Goal: Transaction & Acquisition: Purchase product/service

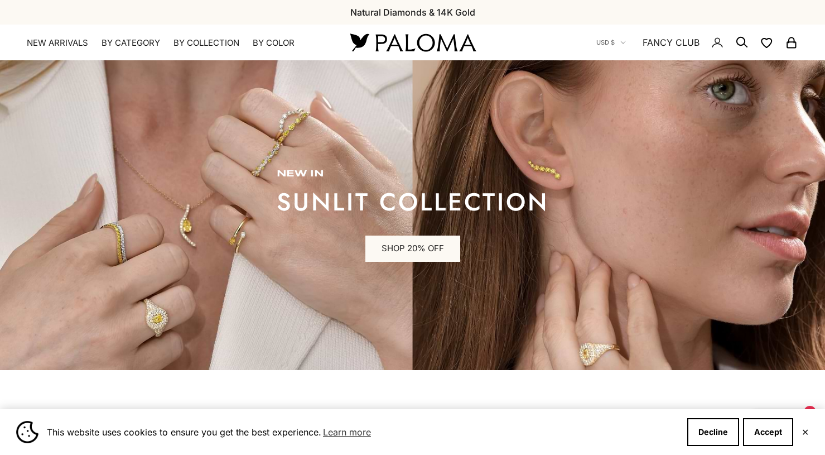
click at [386, 39] on img at bounding box center [413, 42] width 134 height 23
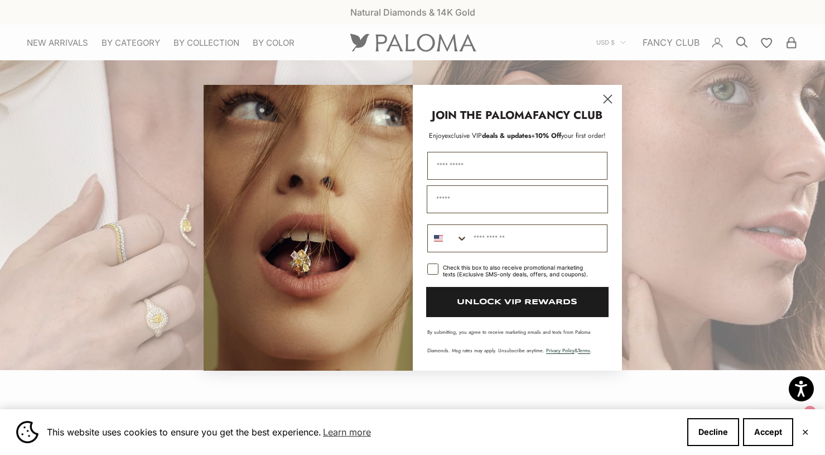
click at [418, 38] on div "Close dialog JOIN THE PALOMA FANCY CLUB Enjoy exclusive VIP deals & updates + 1…" at bounding box center [412, 227] width 825 height 455
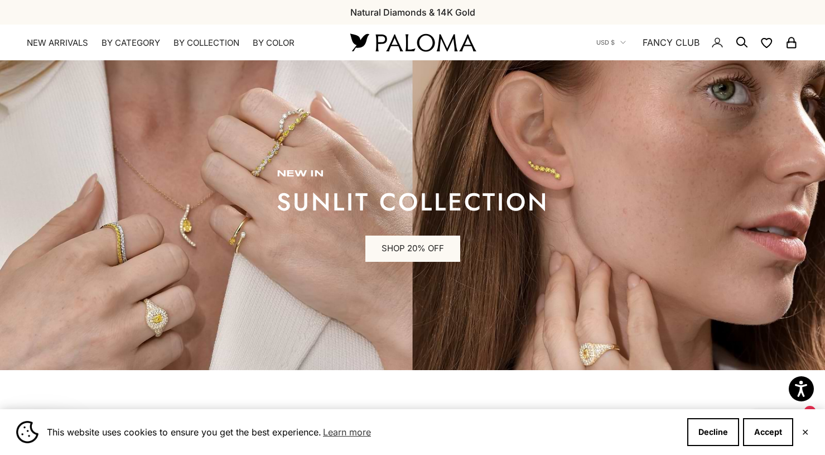
click at [418, 38] on img at bounding box center [413, 42] width 134 height 23
click at [663, 39] on link "FANCY CLUB" at bounding box center [671, 42] width 57 height 15
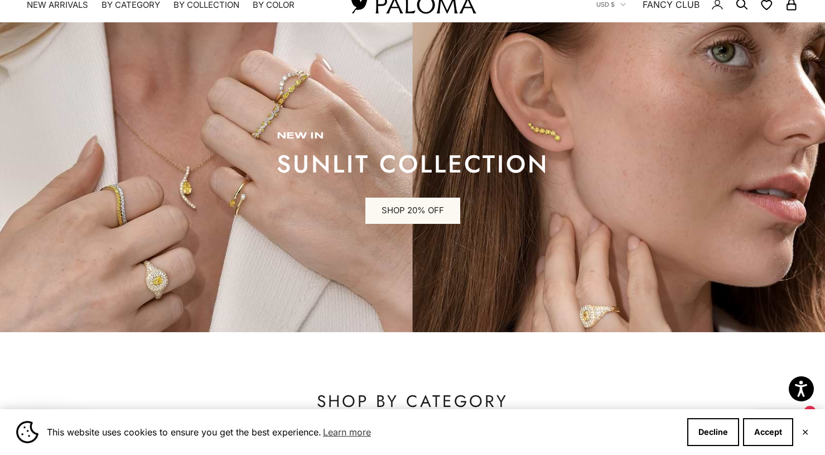
scroll to position [40, 0]
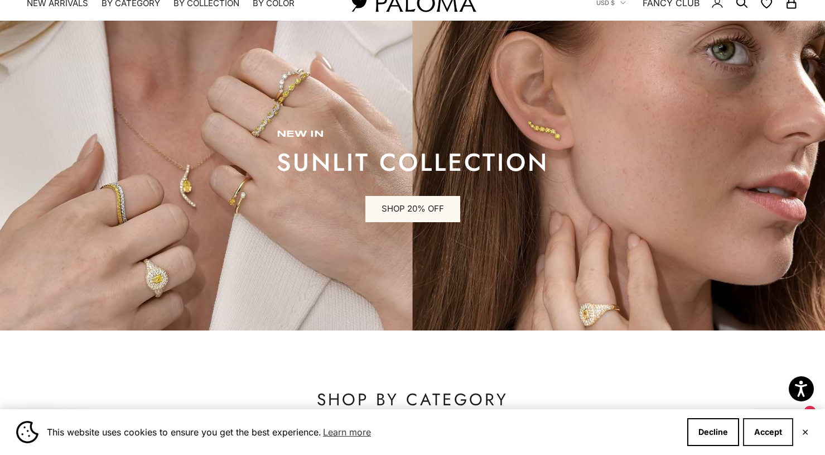
click at [768, 436] on button "Accept" at bounding box center [768, 432] width 50 height 28
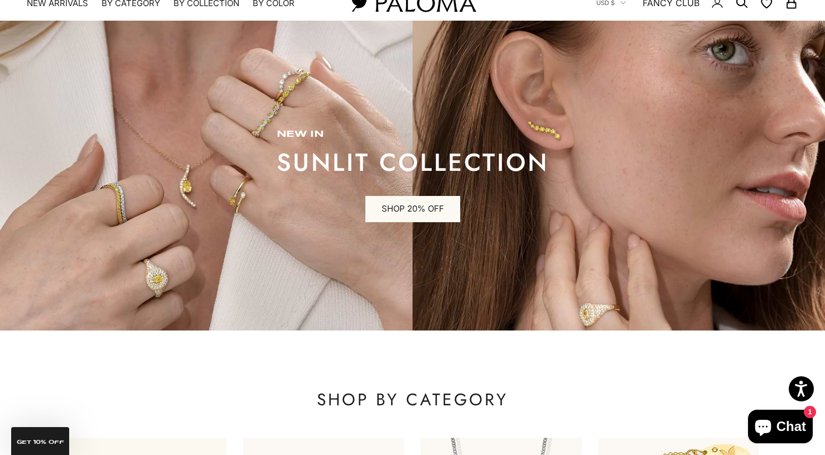
scroll to position [0, 0]
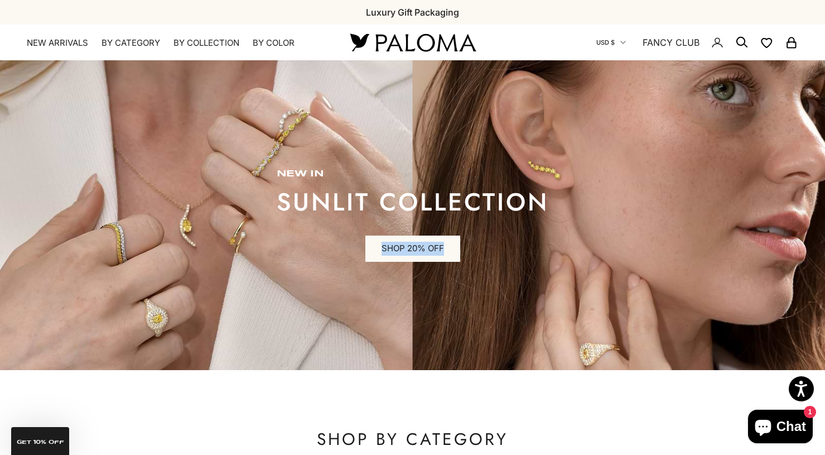
click at [623, 44] on icon "Secondary navigation" at bounding box center [623, 43] width 6 height 6
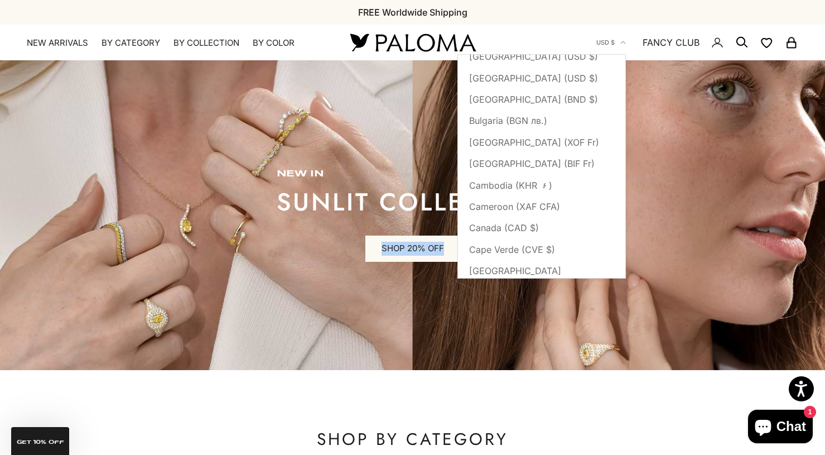
scroll to position [643, 0]
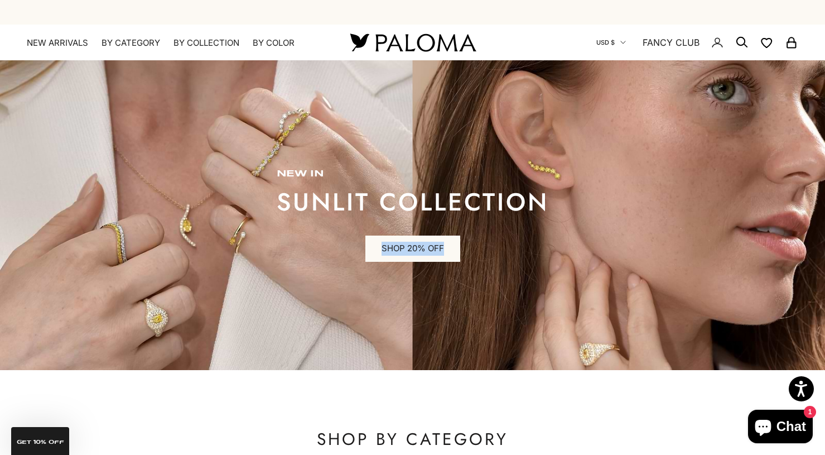
click at [619, 46] on button "USD $" at bounding box center [611, 42] width 30 height 10
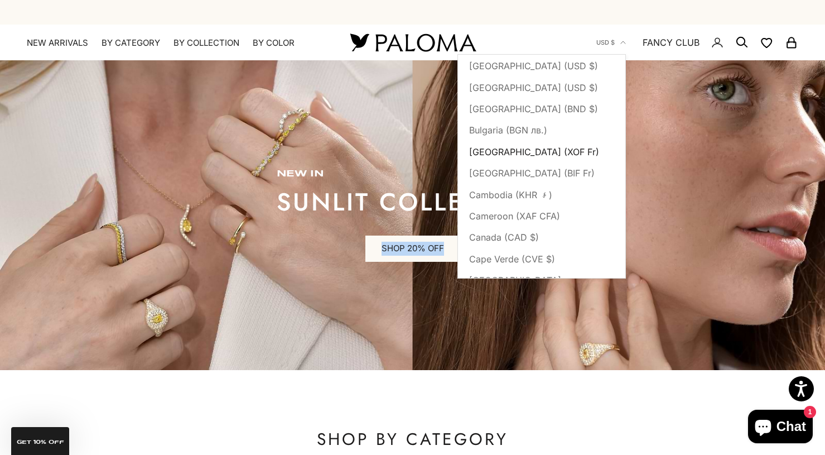
type button "US"
click at [519, 137] on span "Bulgaria (BGN лв.)" at bounding box center [508, 130] width 78 height 15
type button "BG"
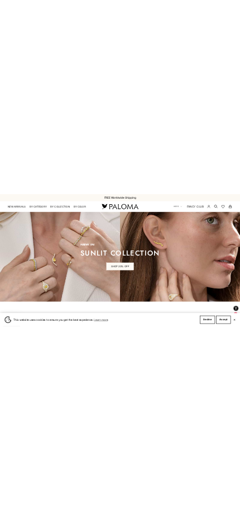
scroll to position [0, 124]
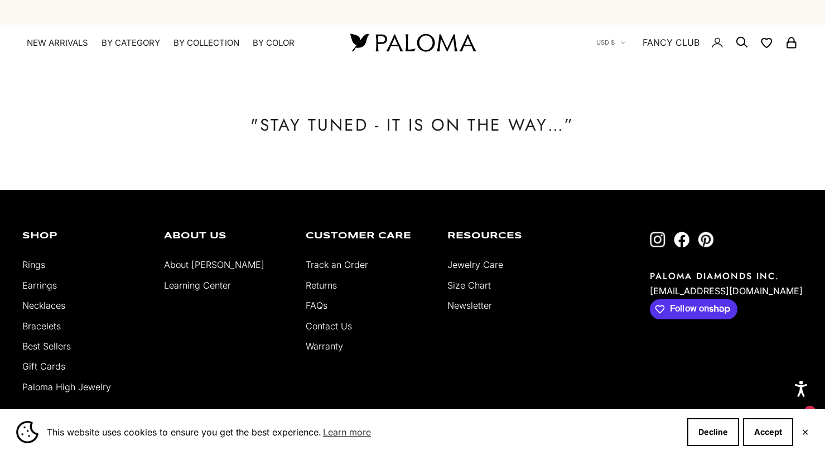
click at [366, 43] on img at bounding box center [413, 42] width 134 height 23
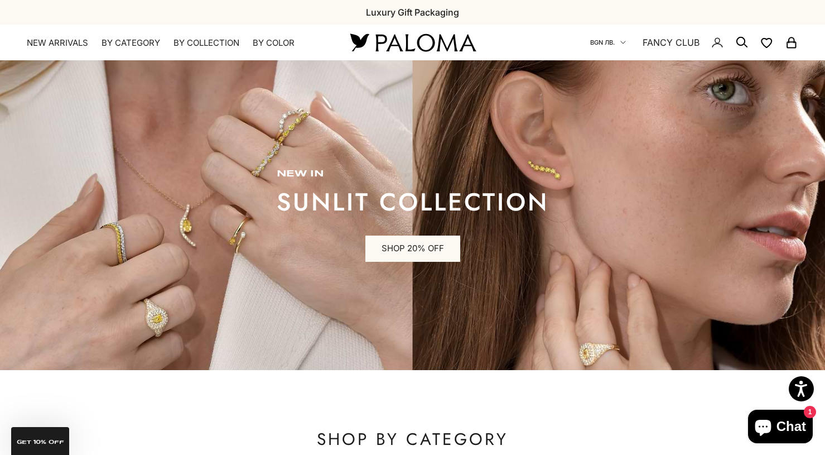
click at [622, 45] on icon "Secondary navigation" at bounding box center [623, 43] width 6 height 6
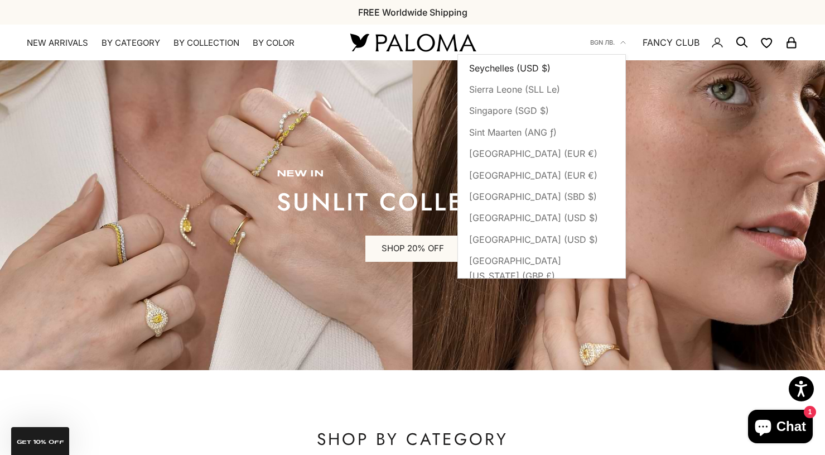
scroll to position [4017, 0]
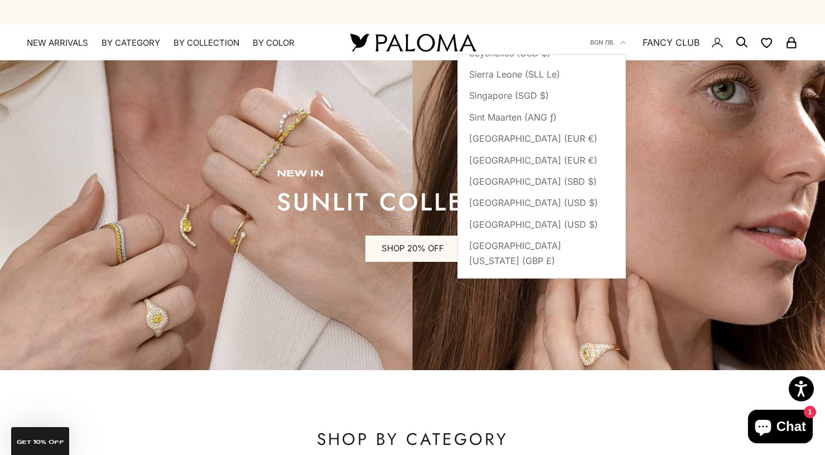
click at [507, 317] on span "Spain (EUR €)" at bounding box center [499, 324] width 60 height 15
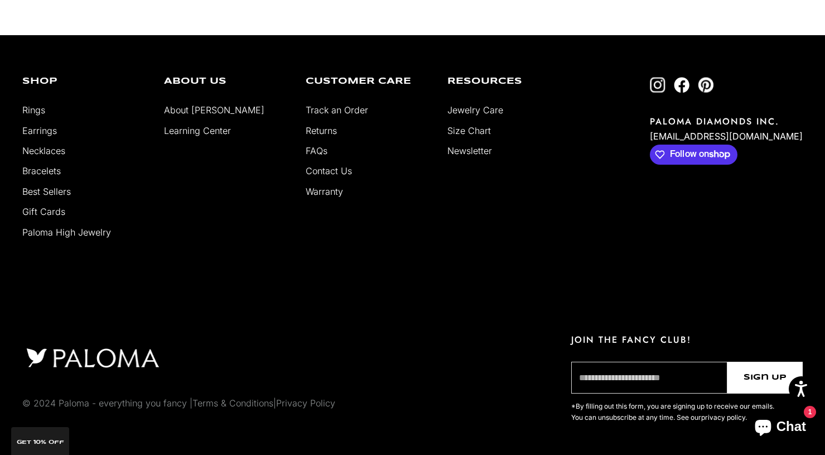
scroll to position [3015, 0]
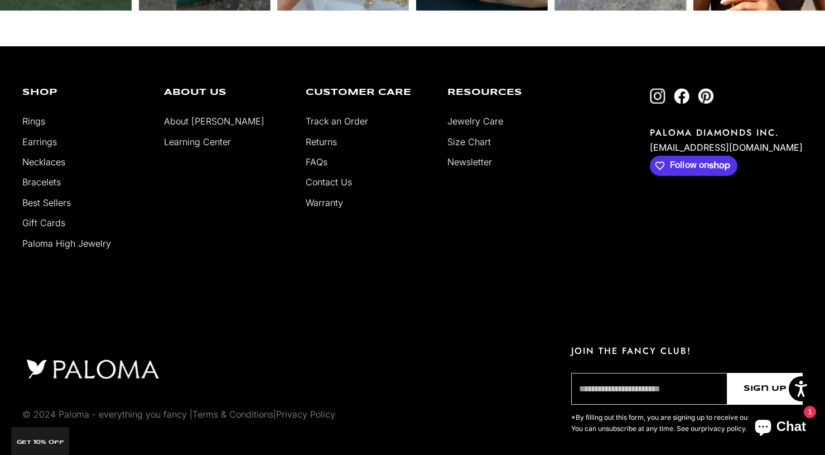
click at [666, 88] on link "Follow on Instagram" at bounding box center [658, 96] width 16 height 16
click at [690, 88] on link "Follow on Facebook" at bounding box center [682, 96] width 16 height 16
click at [714, 88] on link "Follow on Pinterest" at bounding box center [706, 96] width 16 height 16
click at [203, 115] on link "About [PERSON_NAME]" at bounding box center [214, 120] width 100 height 11
click at [203, 136] on link "Learning Center" at bounding box center [197, 141] width 67 height 11
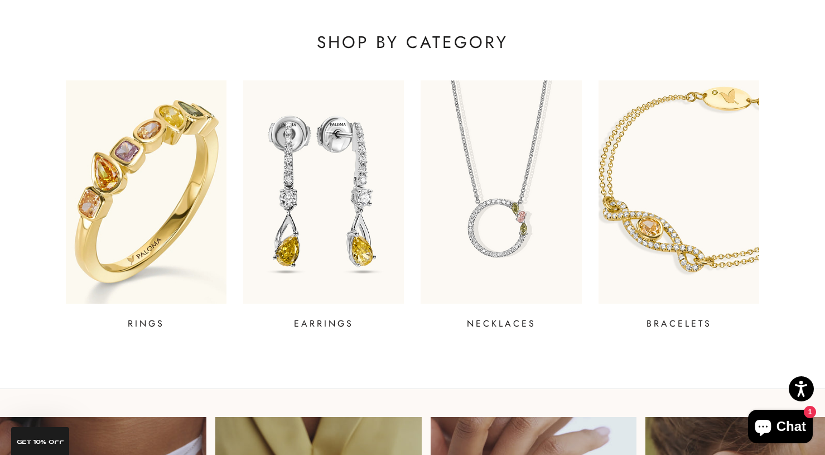
scroll to position [0, 0]
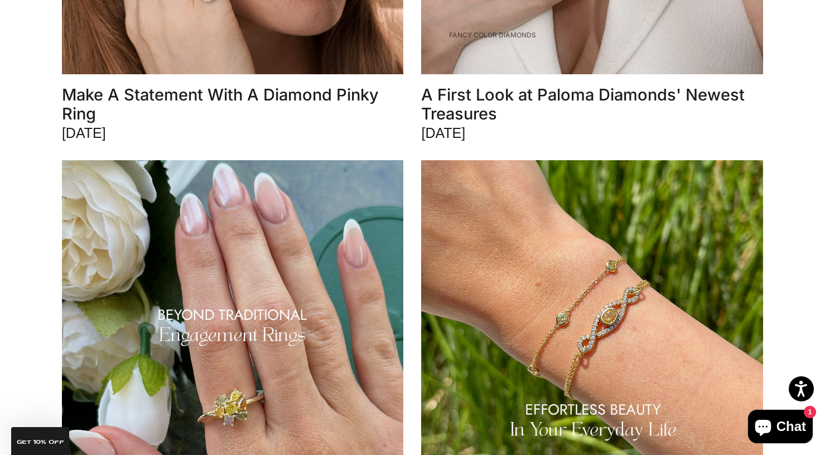
scroll to position [785, 0]
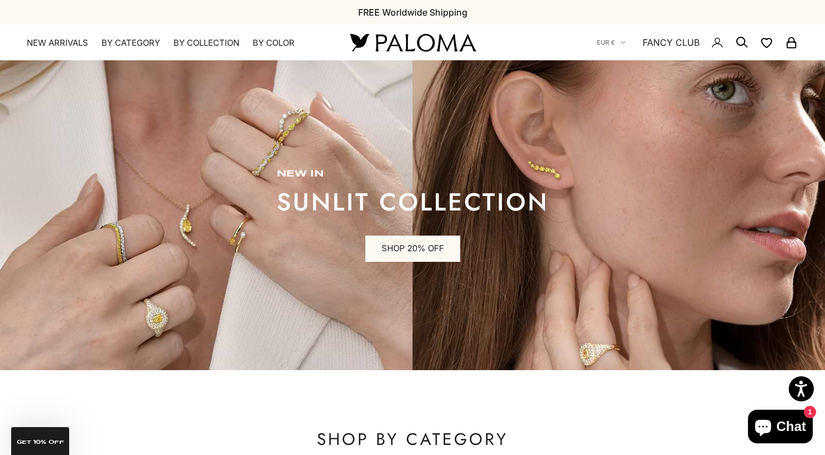
click at [648, 34] on nav "EUR € Country Afghanistan (AFN ؋) Åland Islands (EUR €) Albania (ALL L) Algeria…" at bounding box center [697, 43] width 201 height 36
click at [651, 43] on link "FANCY CLUB" at bounding box center [671, 42] width 57 height 15
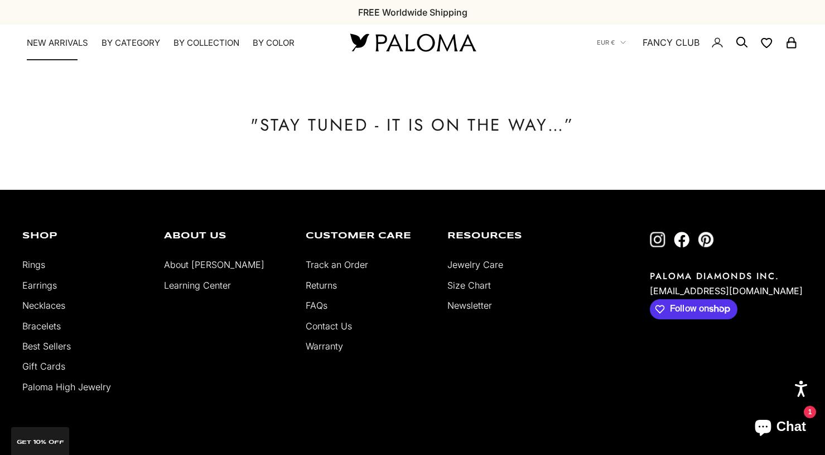
click at [70, 38] on link "NEW ARRIVALS" at bounding box center [57, 42] width 61 height 11
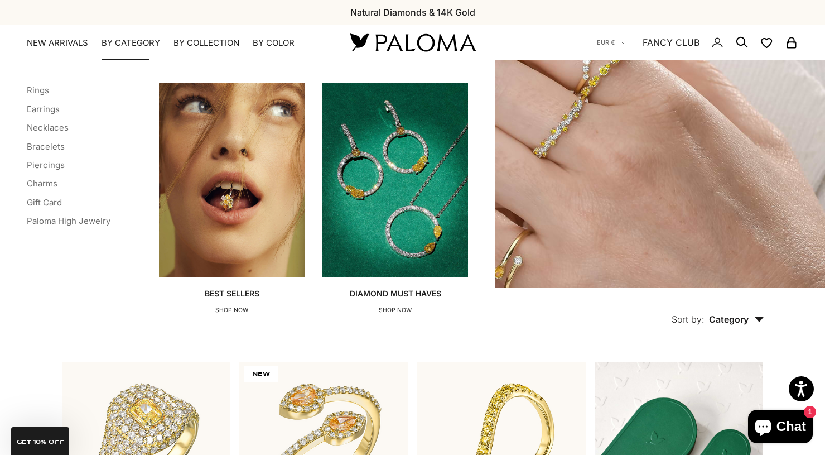
scroll to position [370, 0]
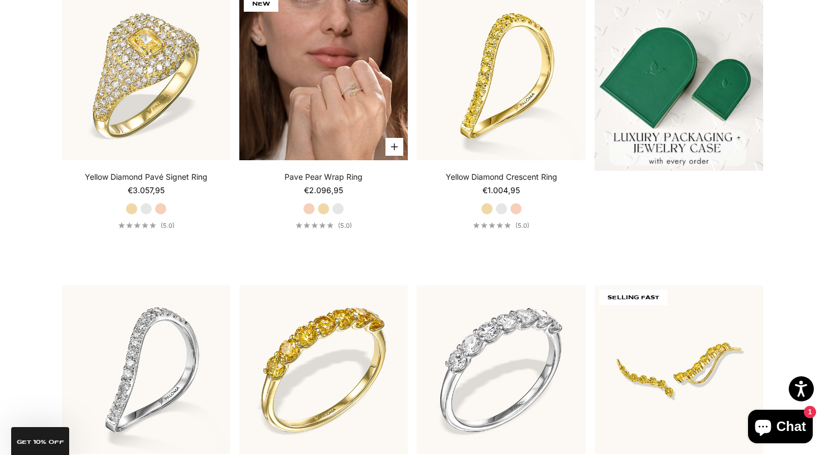
click at [322, 103] on img at bounding box center [323, 76] width 168 height 168
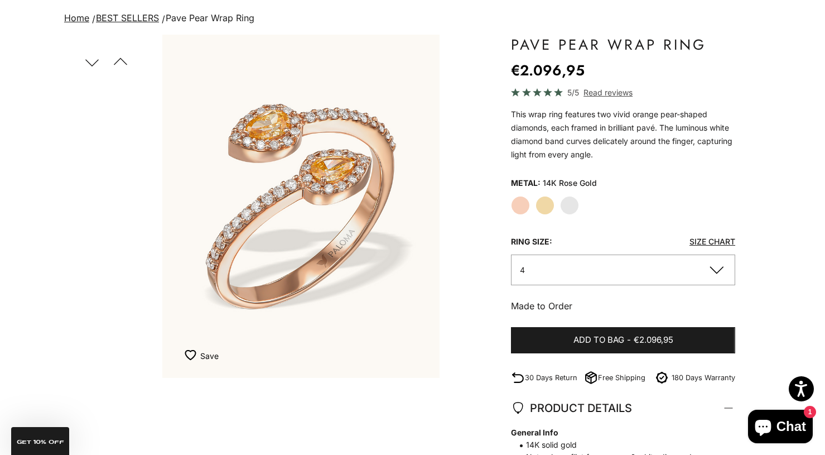
scroll to position [149, 0]
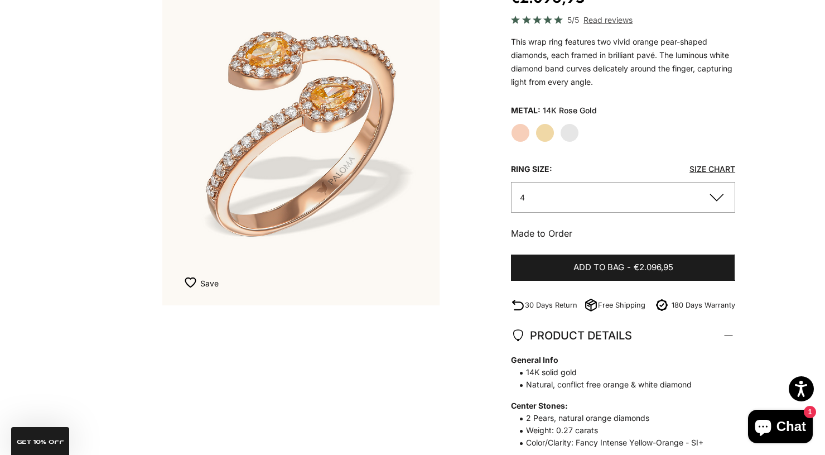
click at [589, 190] on button "4" at bounding box center [623, 197] width 224 height 31
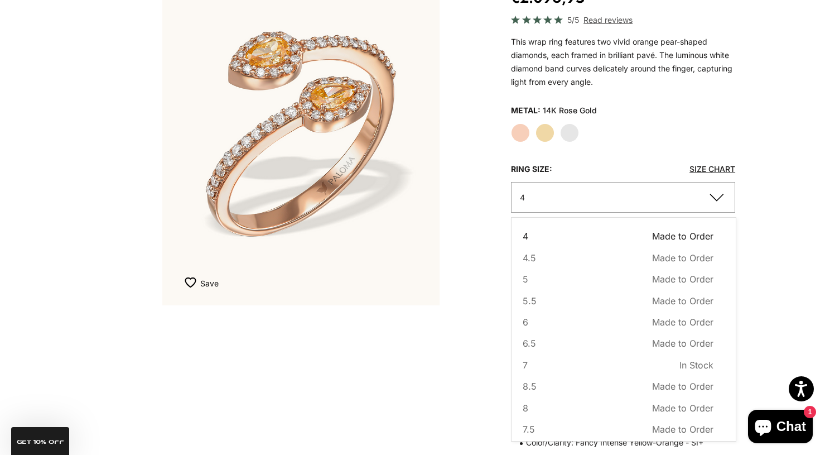
click at [589, 190] on button "4" at bounding box center [623, 197] width 224 height 31
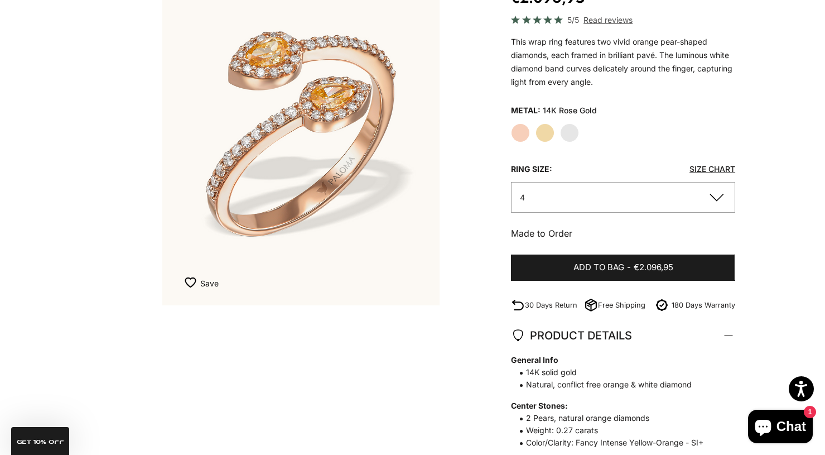
click at [705, 174] on link "Size Chart" at bounding box center [713, 168] width 46 height 9
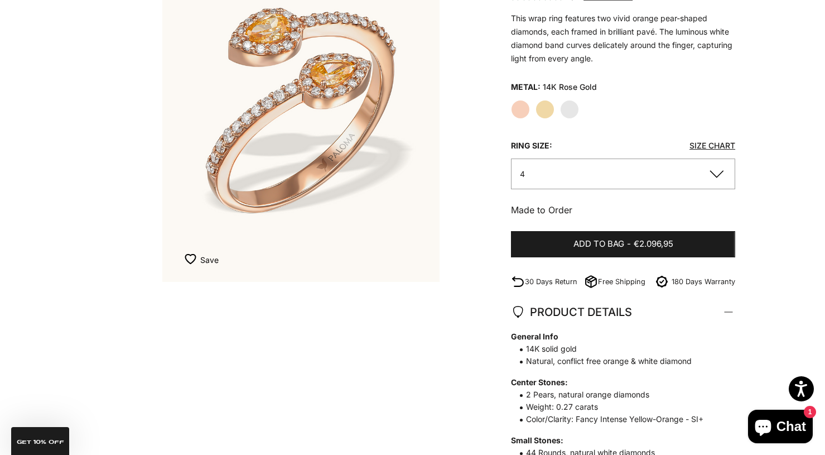
scroll to position [174, 0]
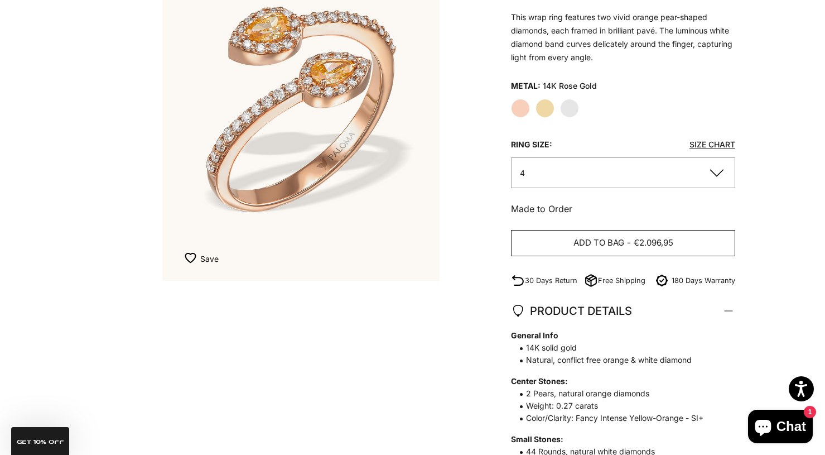
click at [545, 245] on button "Add to bag - €2.096,95" at bounding box center [623, 243] width 224 height 27
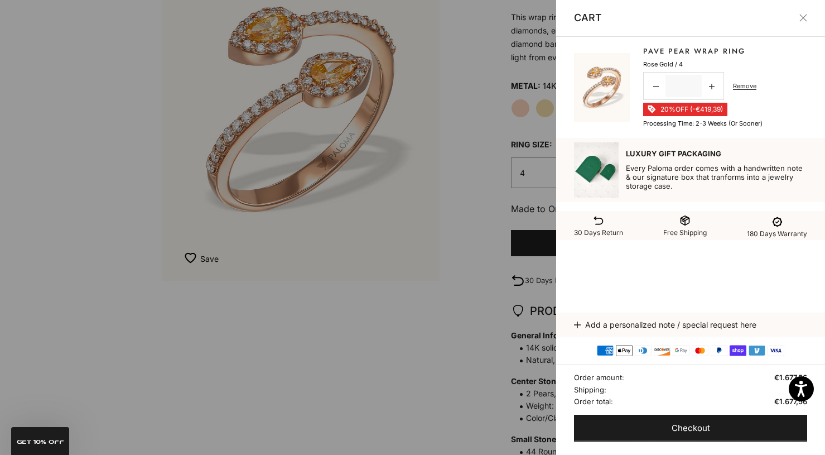
click at [801, 16] on button "Close" at bounding box center [804, 18] width 8 height 8
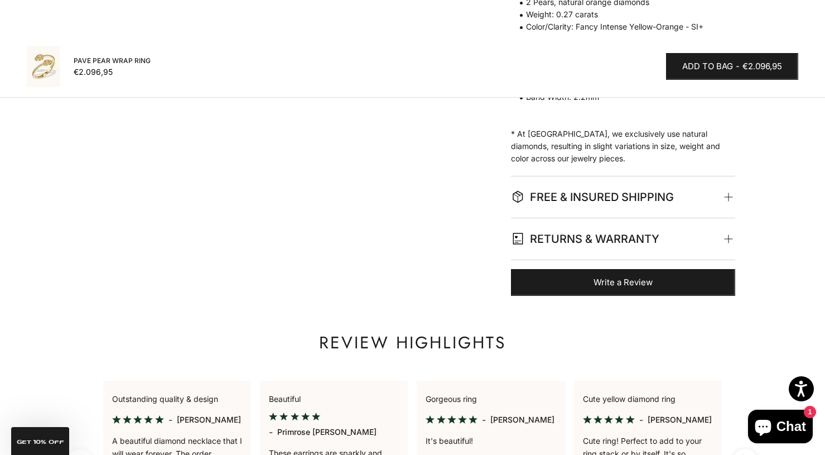
scroll to position [561, 0]
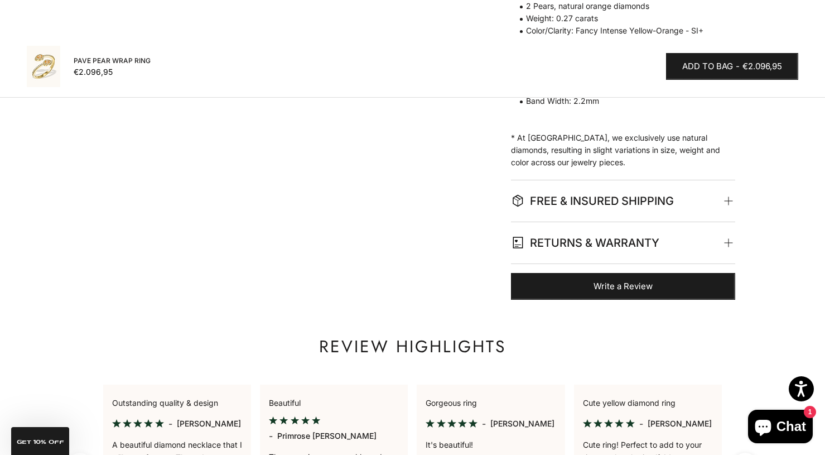
click at [707, 196] on span "FREE & INSURED SHIPPING" at bounding box center [621, 200] width 220 height 41
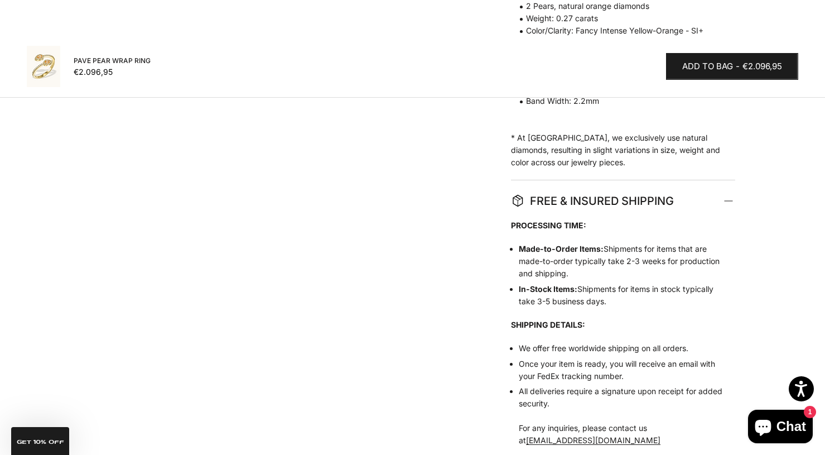
click at [703, 206] on span "FREE & INSURED SHIPPING" at bounding box center [621, 200] width 220 height 41
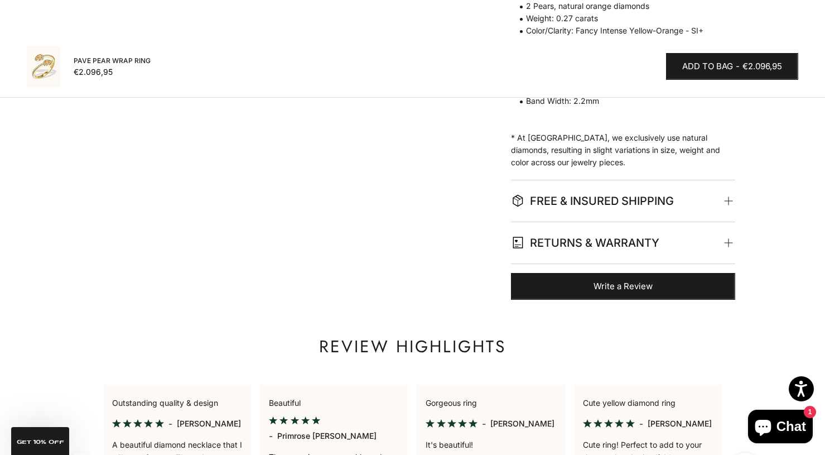
click at [699, 229] on span "RETURNS & WARRANTY" at bounding box center [621, 242] width 220 height 41
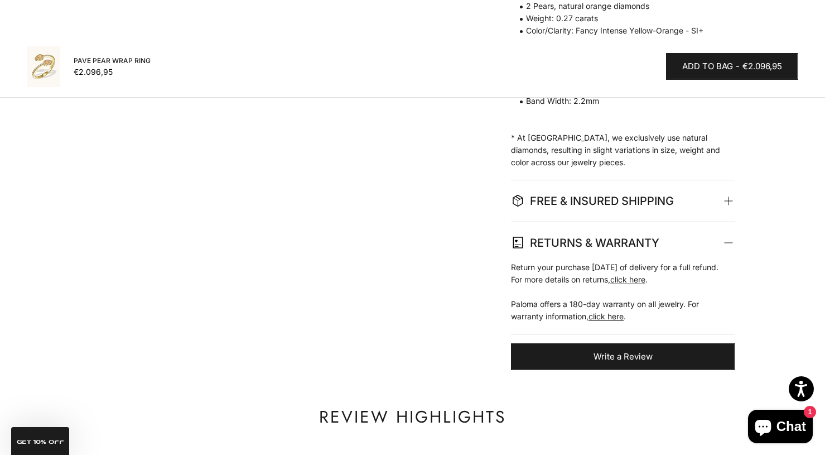
click at [694, 235] on span "RETURNS & WARRANTY" at bounding box center [621, 242] width 220 height 41
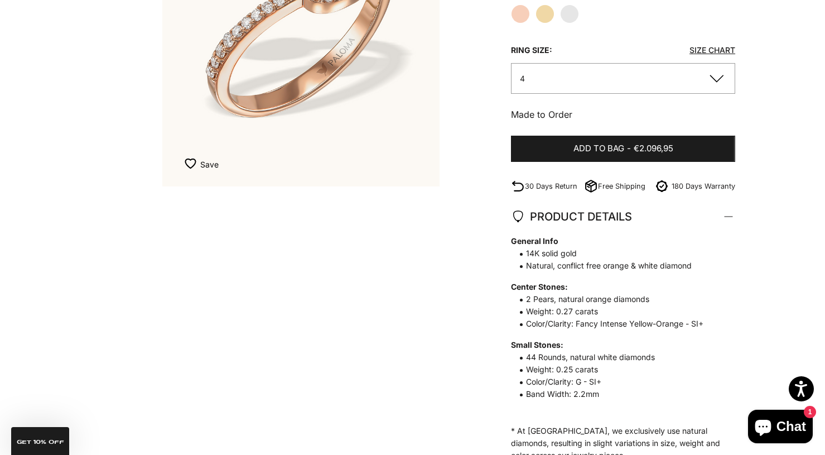
scroll to position [0, 0]
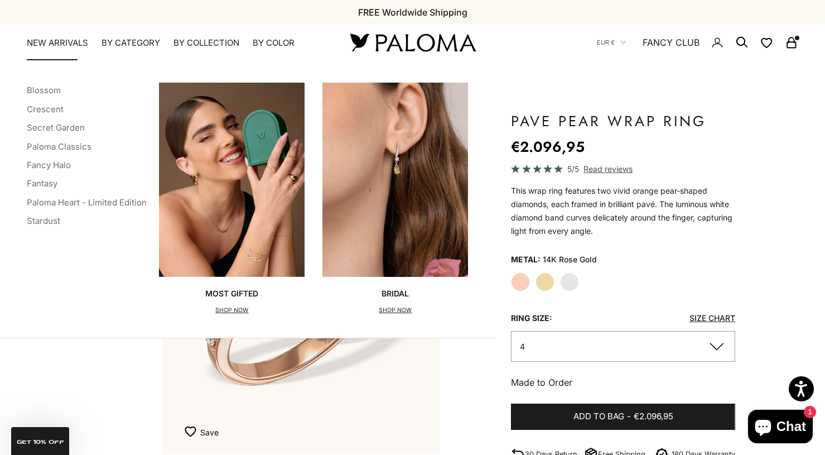
click at [81, 40] on link "NEW ARRIVALS" at bounding box center [57, 42] width 61 height 11
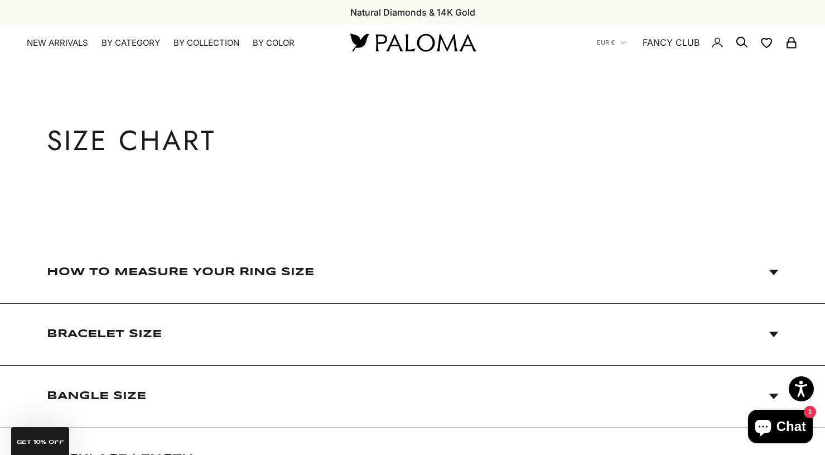
click at [491, 335] on span "Bracelet Size" at bounding box center [413, 334] width 732 height 61
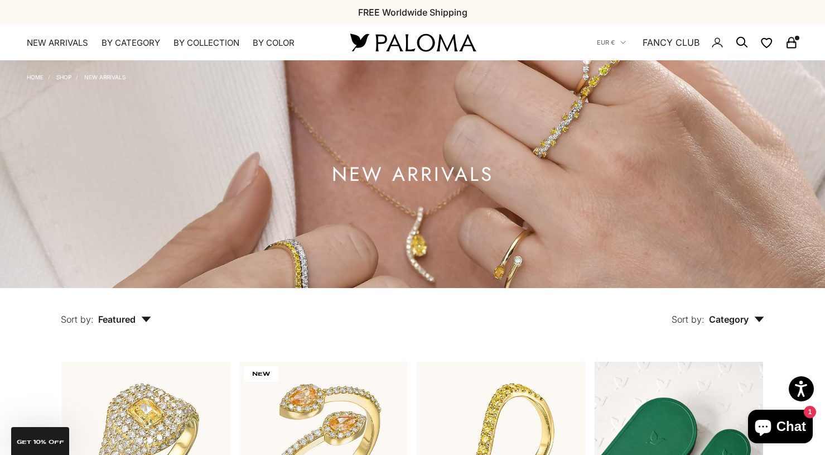
click at [787, 44] on rect "Secondary navigation" at bounding box center [791, 45] width 8 height 6
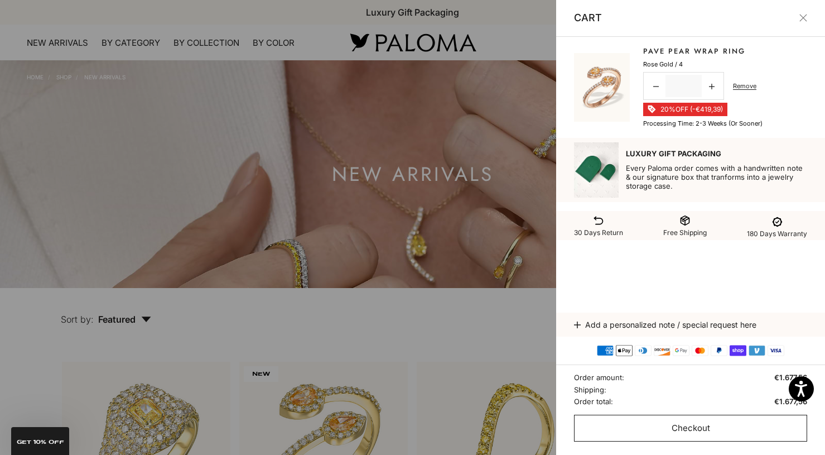
click at [690, 434] on span "Checkout" at bounding box center [691, 428] width 38 height 14
